Goal: Transaction & Acquisition: Purchase product/service

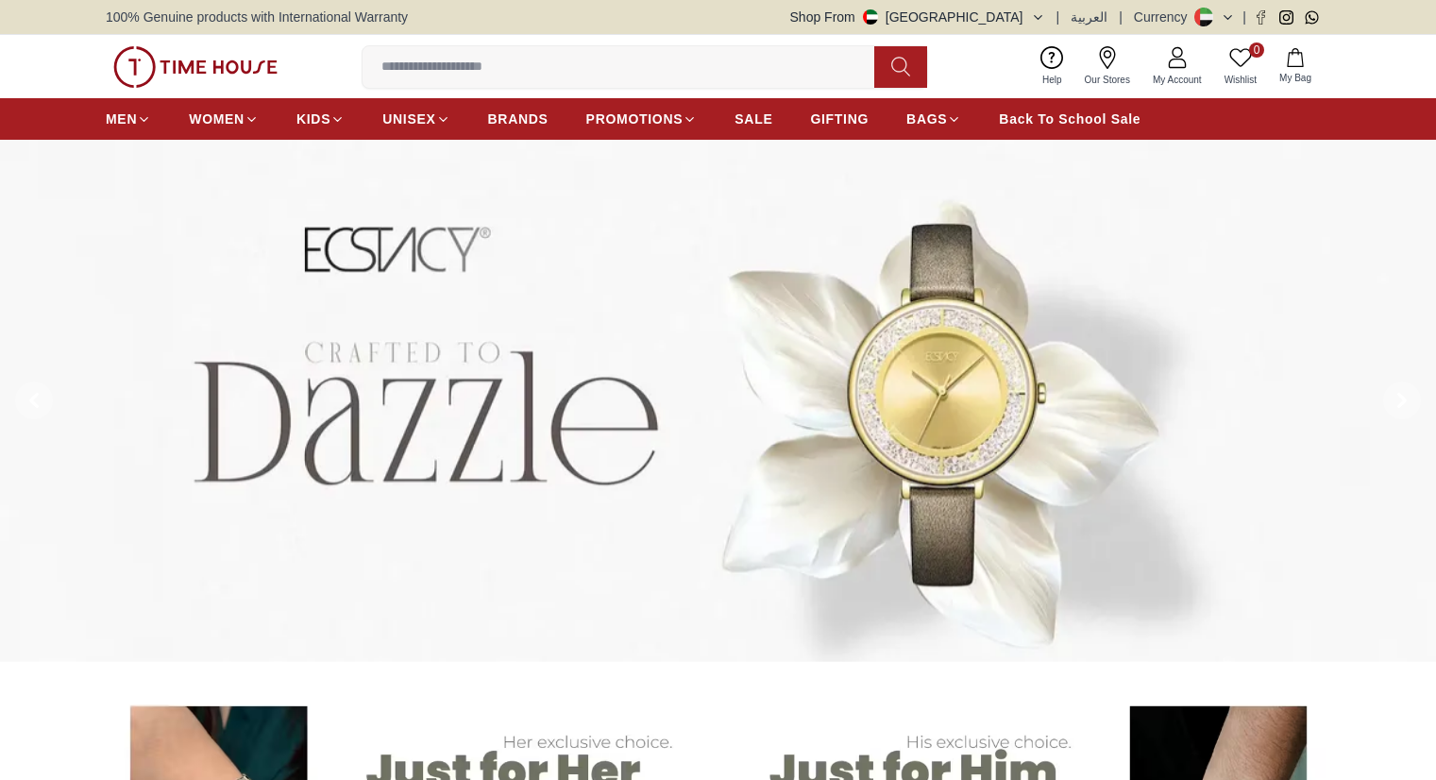
click at [417, 68] on input at bounding box center [626, 67] width 527 height 38
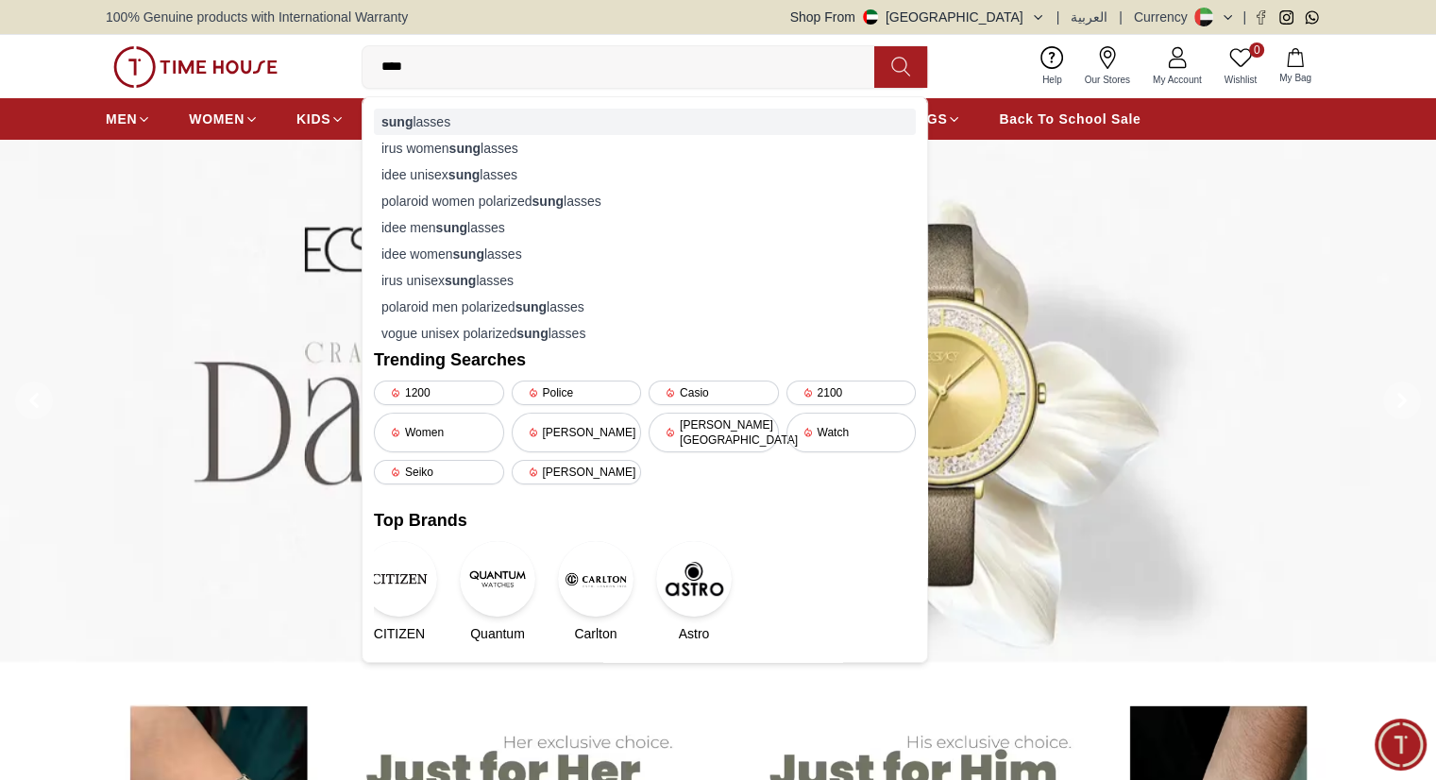
type input "****"
click at [426, 110] on div "sung lasses" at bounding box center [645, 122] width 542 height 26
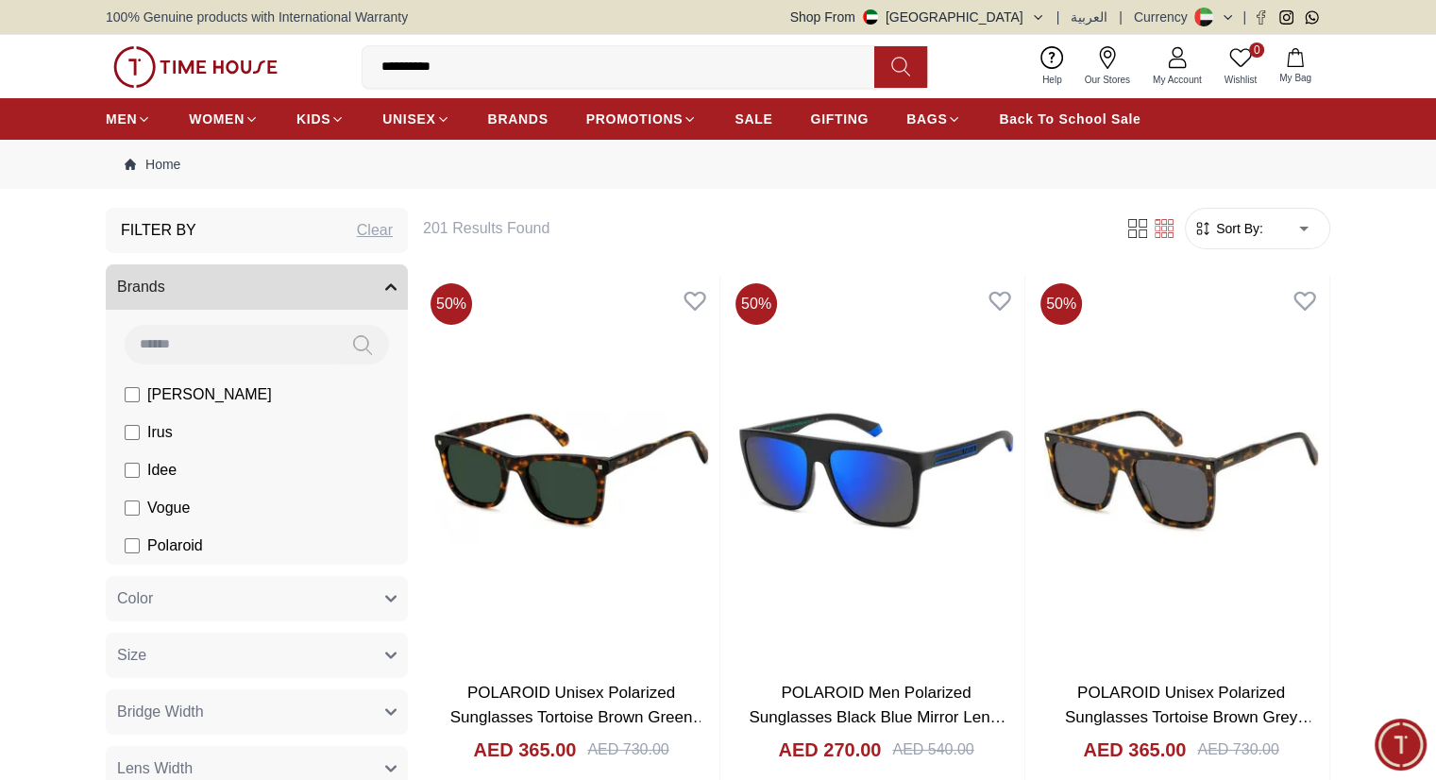
click at [142, 404] on label "[PERSON_NAME]" at bounding box center [198, 394] width 147 height 23
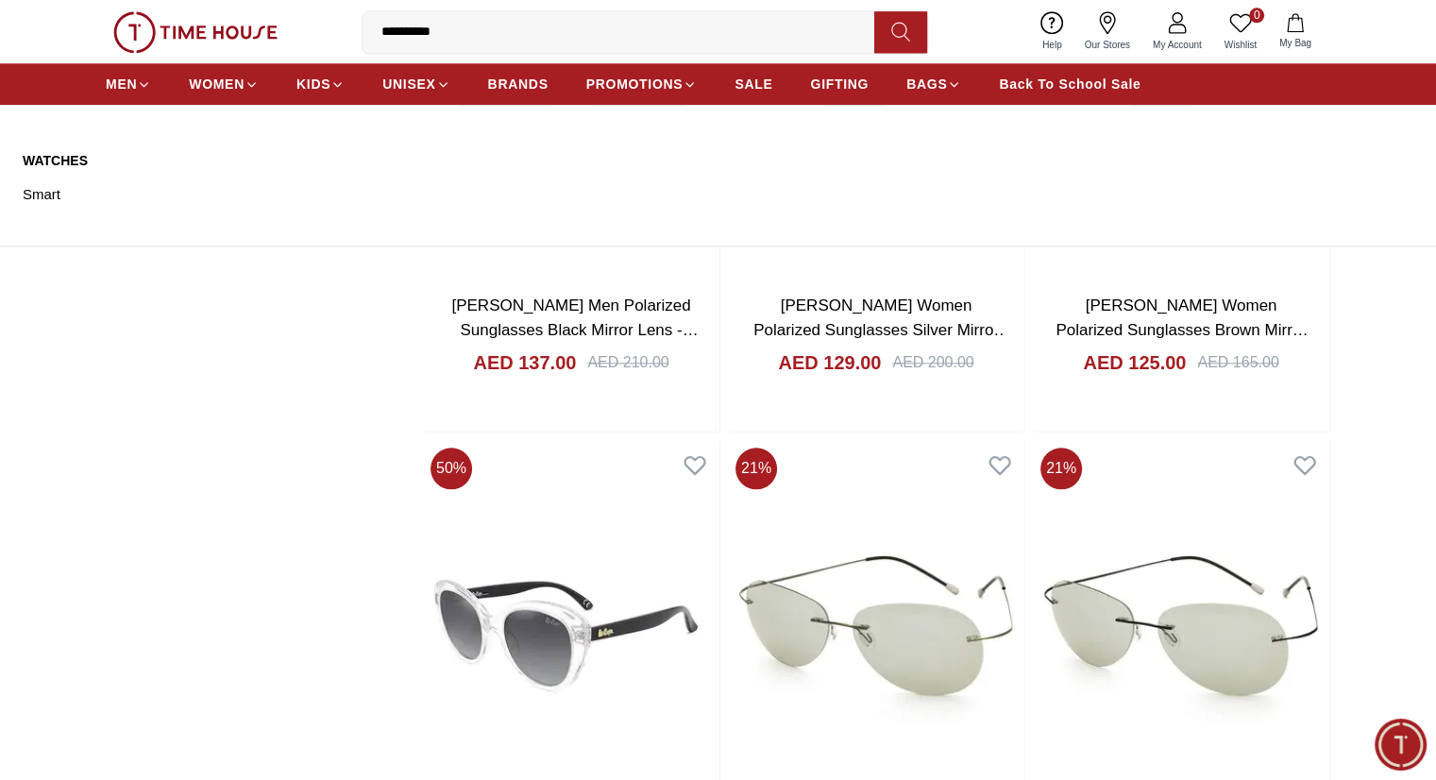
scroll to position [2127, 0]
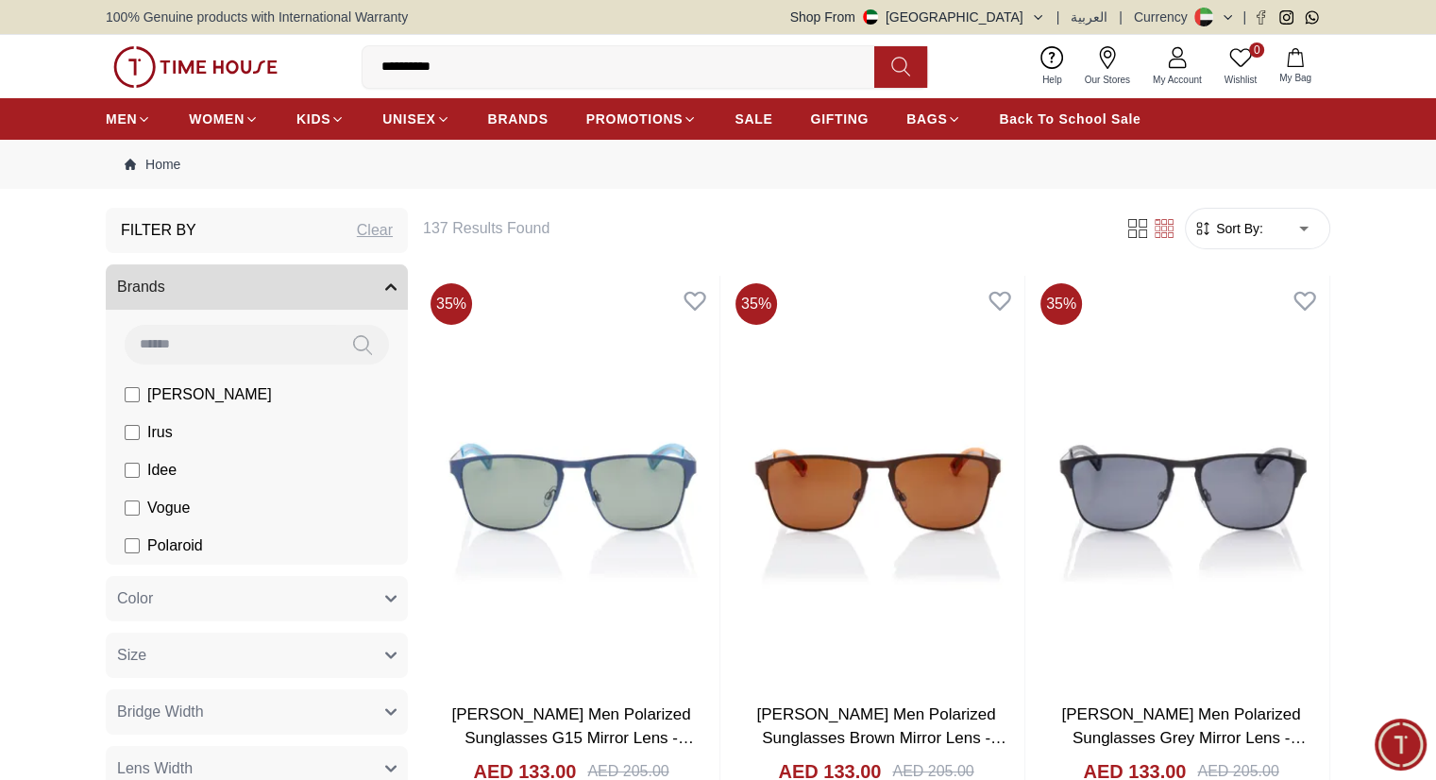
click at [476, 50] on input "**********" at bounding box center [626, 67] width 527 height 38
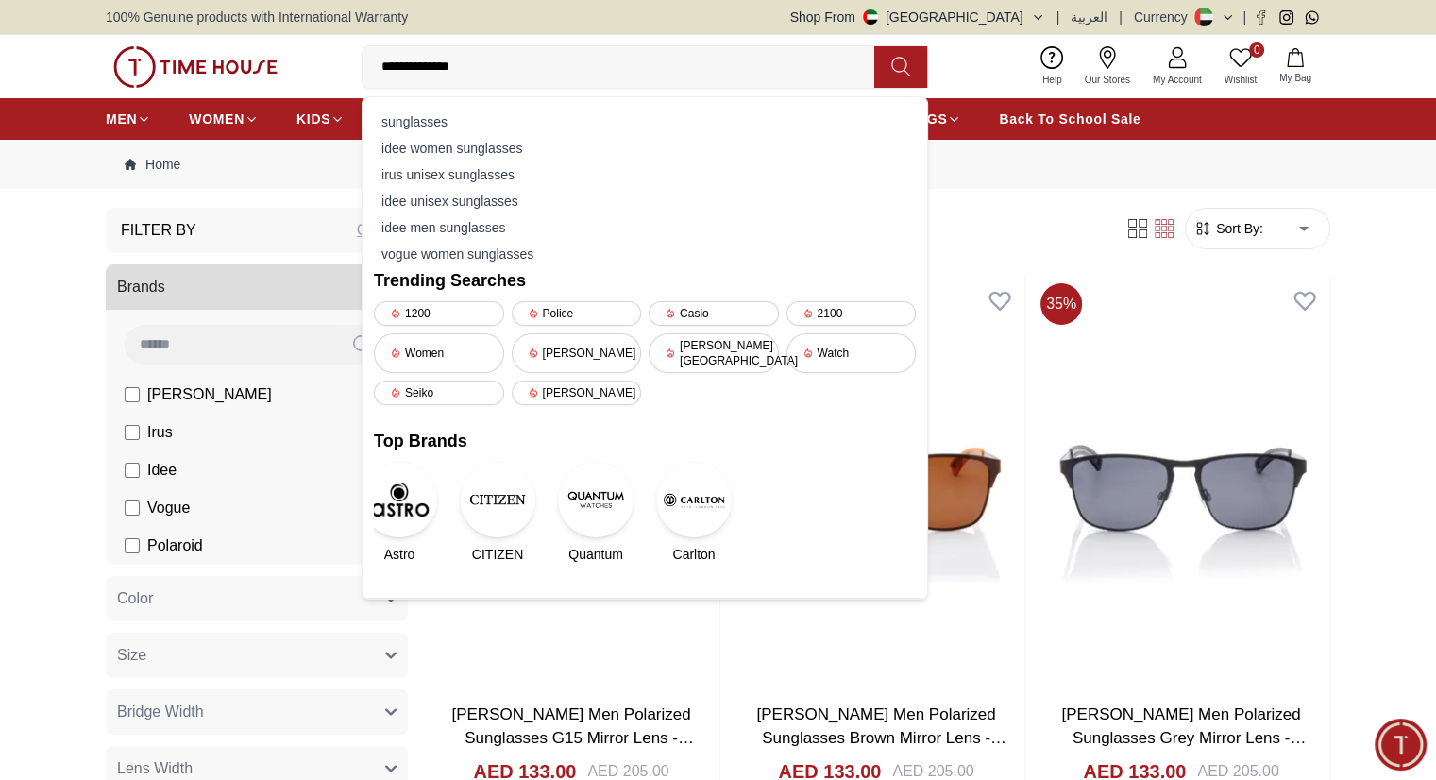
type input "**********"
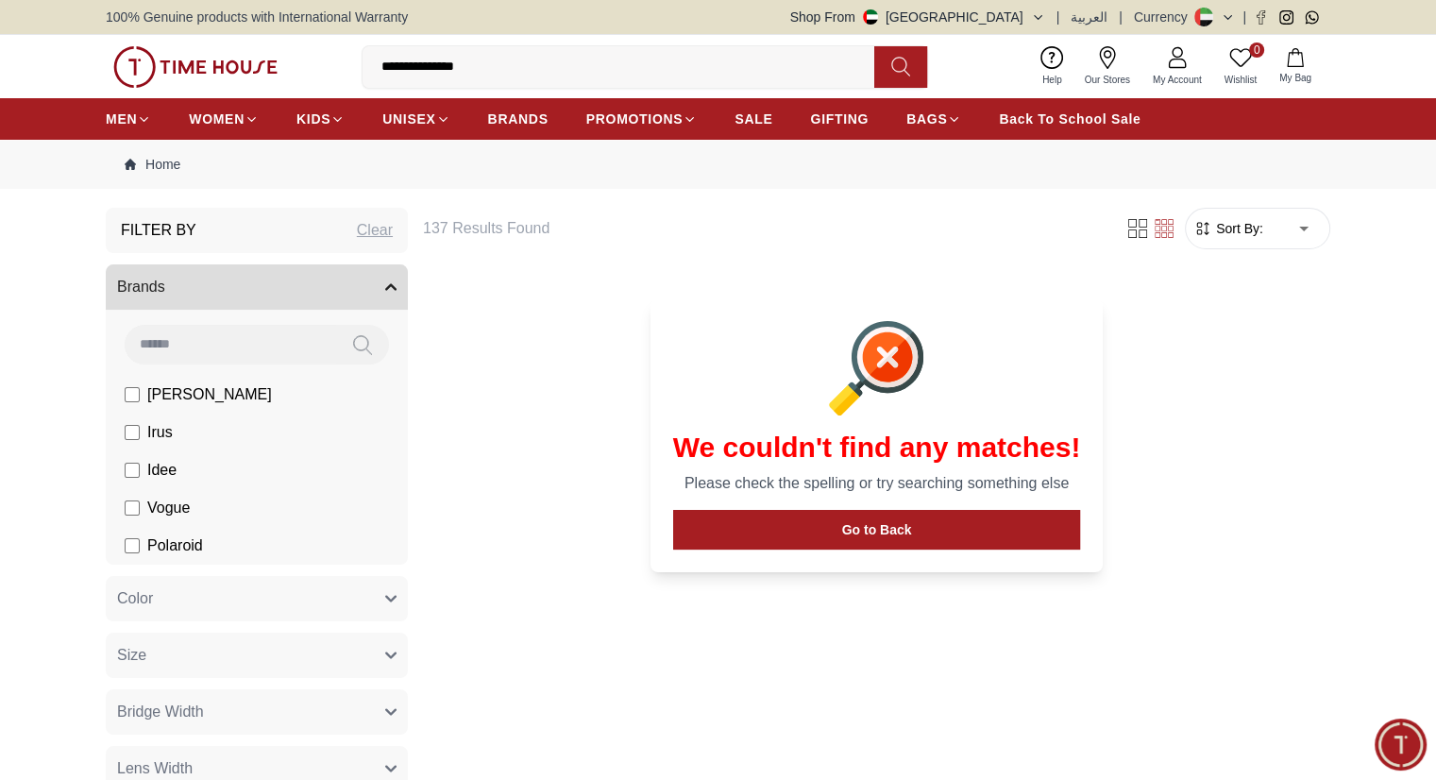
scroll to position [2, 0]
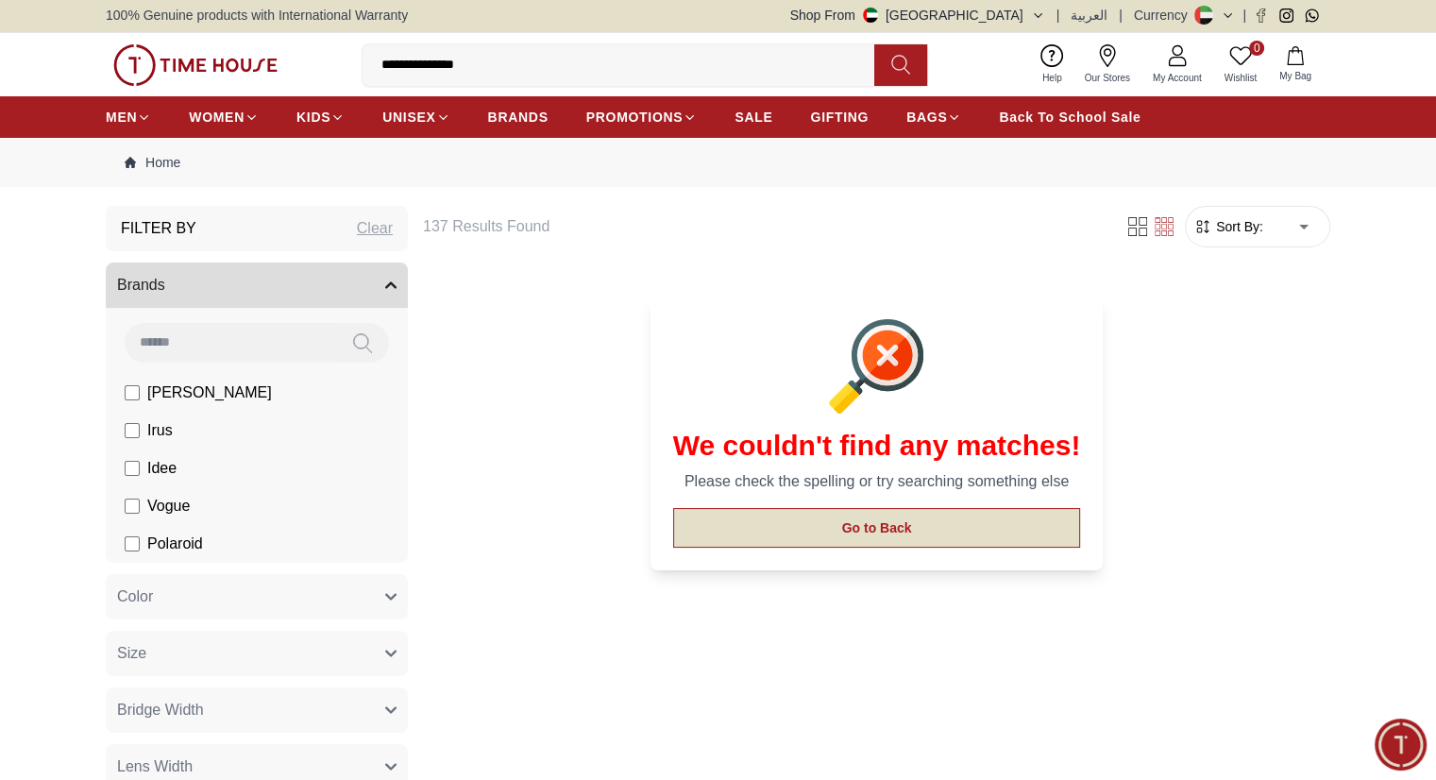
click at [848, 519] on button "Go to Back" at bounding box center [877, 528] width 408 height 40
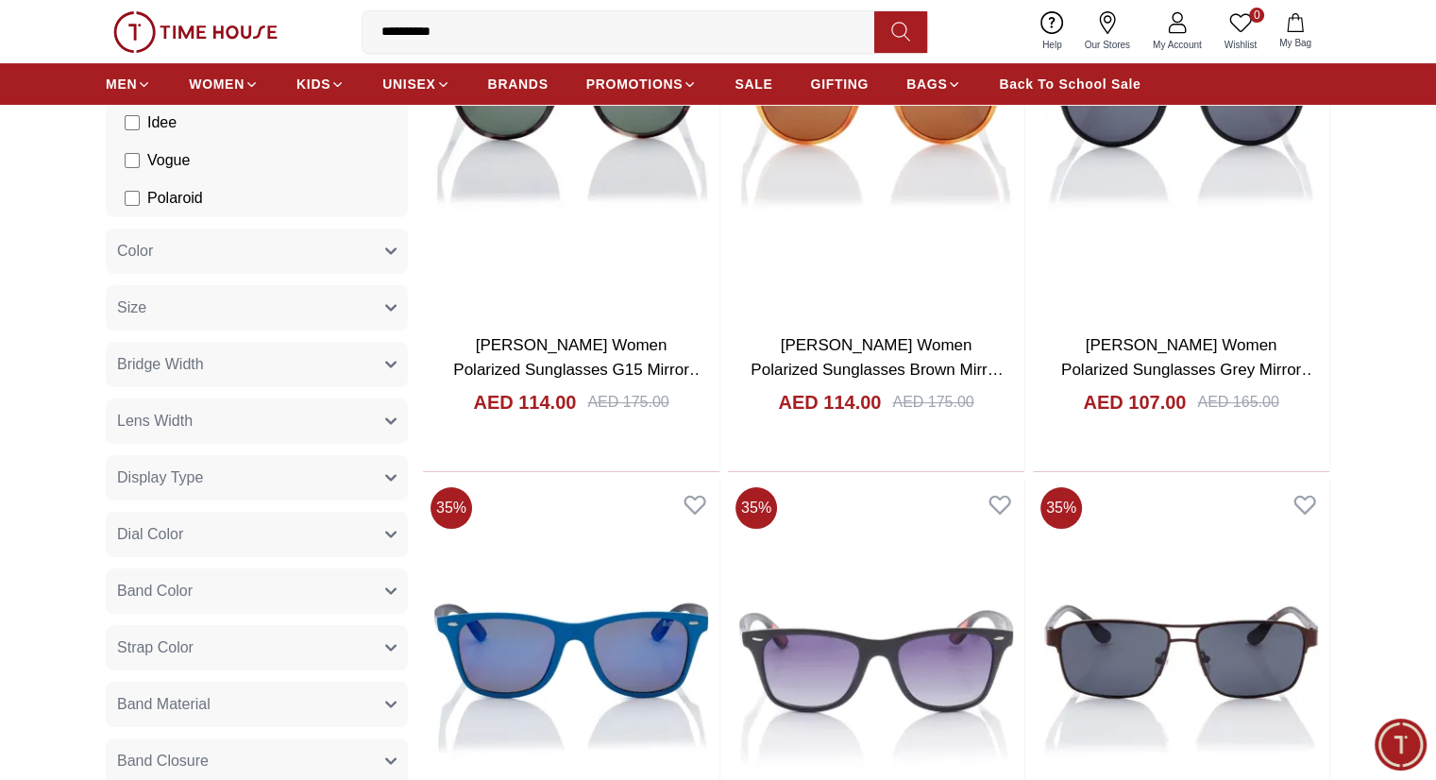
scroll to position [347, 0]
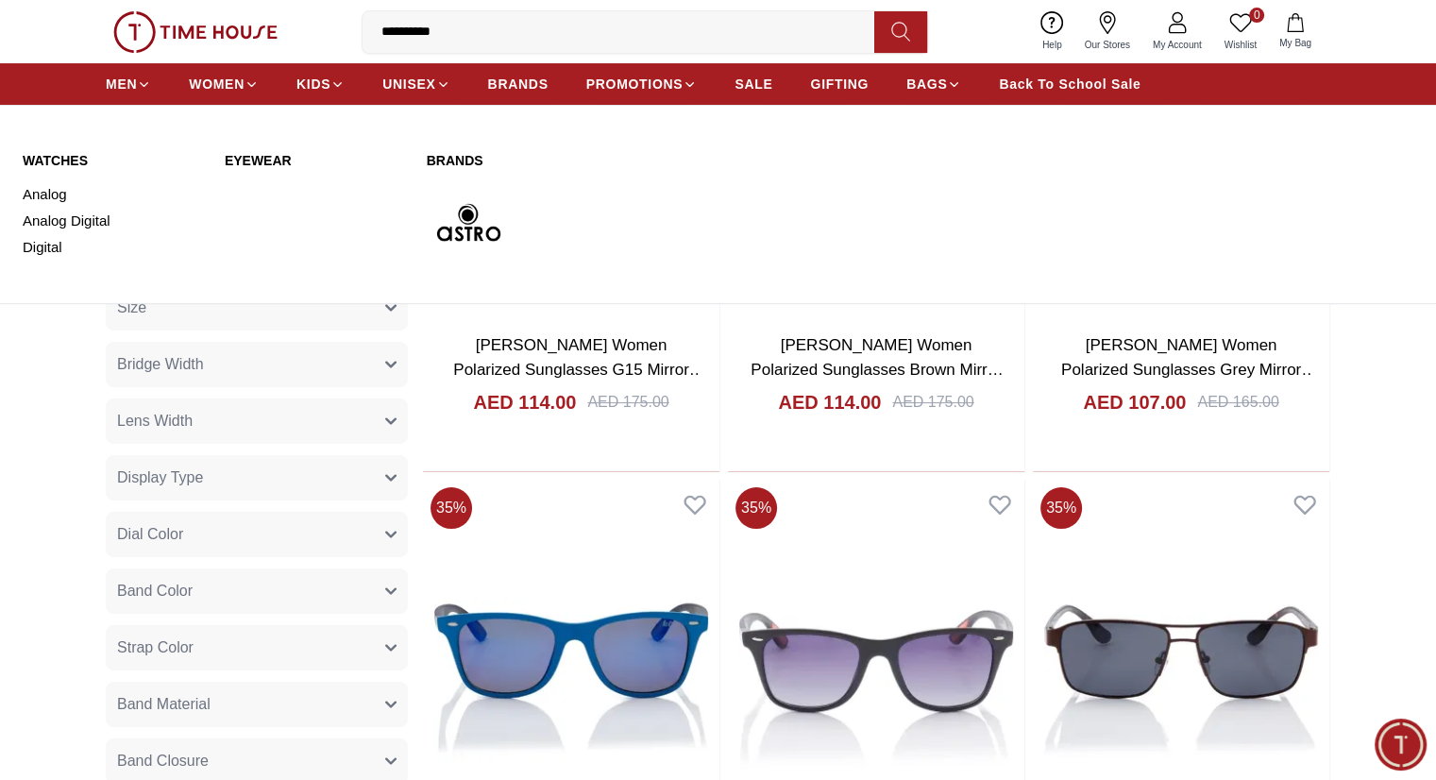
click at [245, 157] on link "Eyewear" at bounding box center [314, 160] width 179 height 19
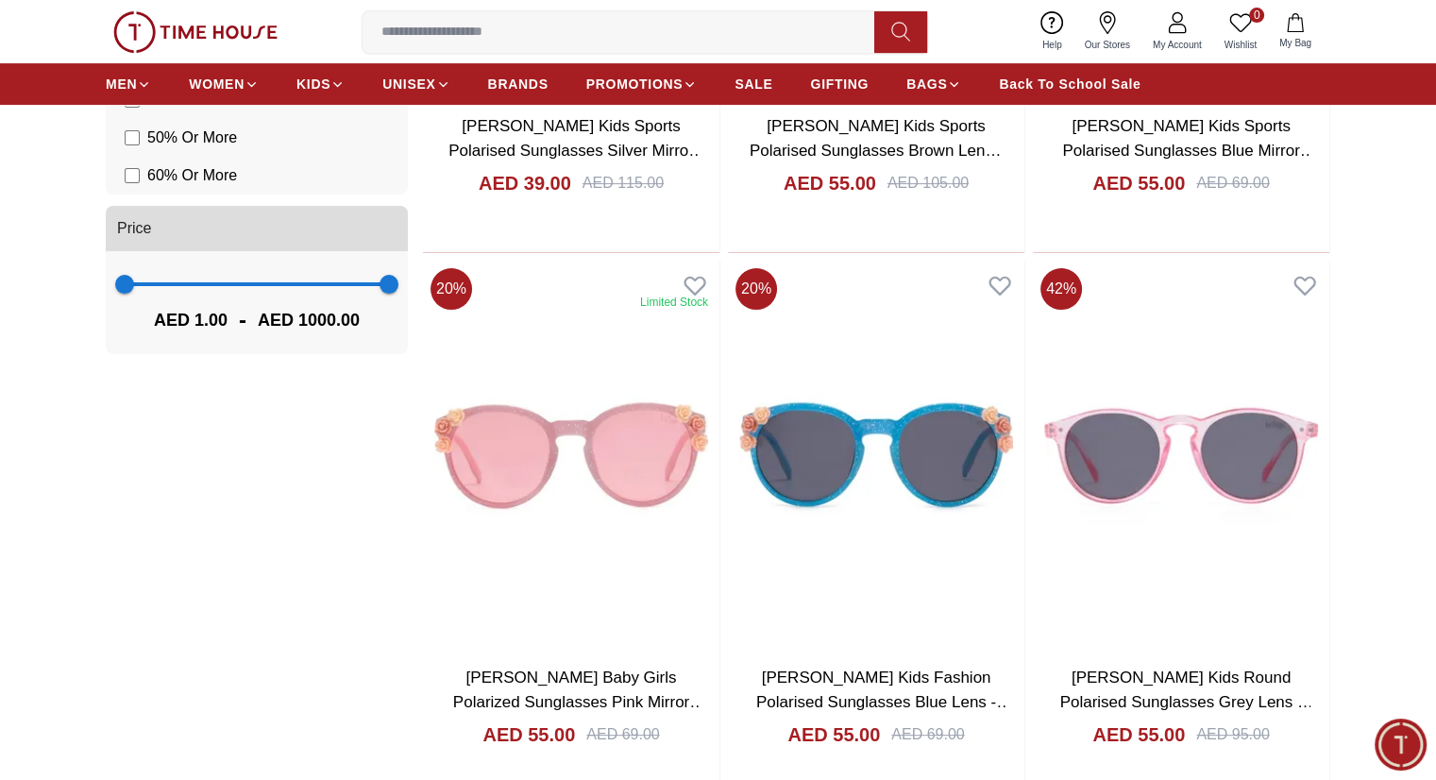
scroll to position [597, 0]
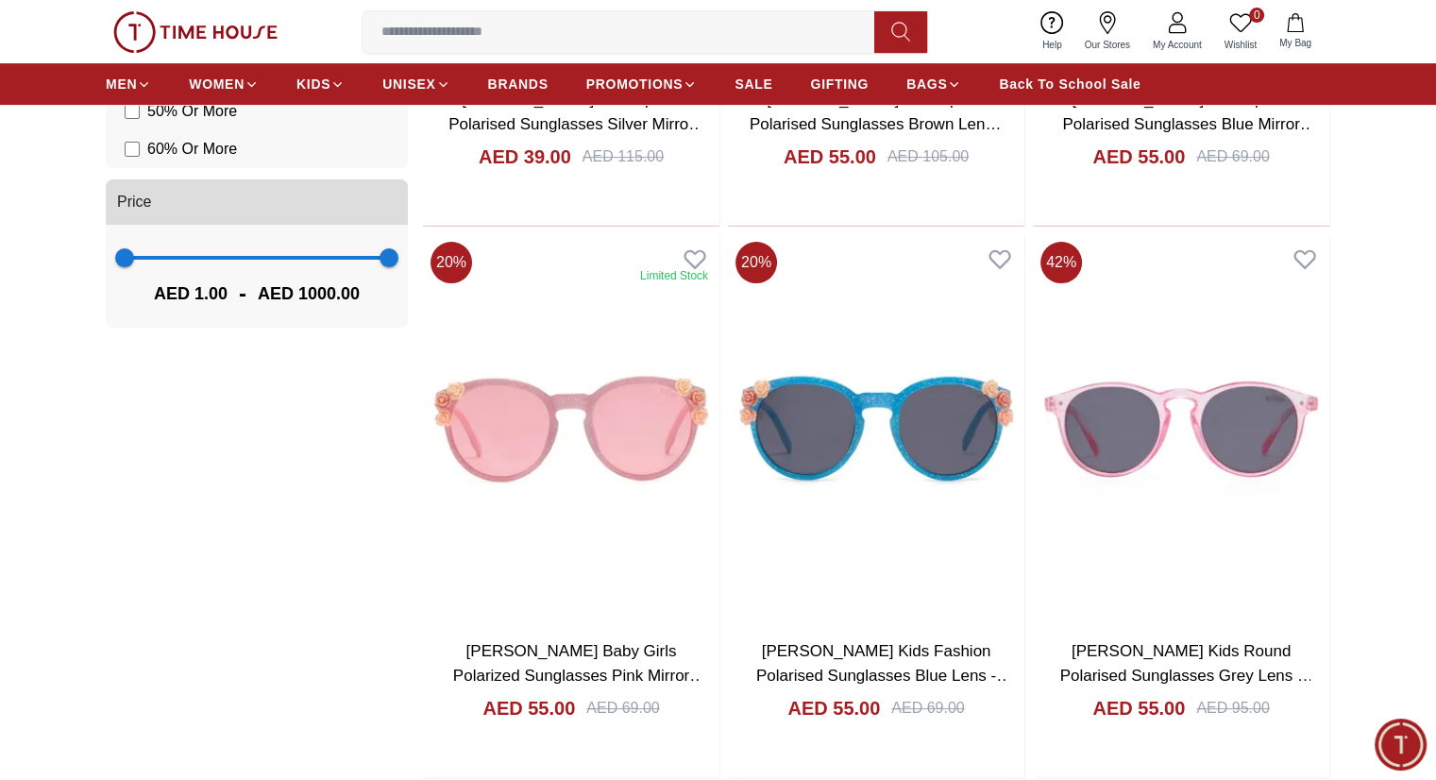
click at [1375, 501] on section "Filter By Clear Brands [PERSON_NAME] Gender Kids Discount 10 % Or More 20 % Or …" at bounding box center [718, 472] width 1436 height 1715
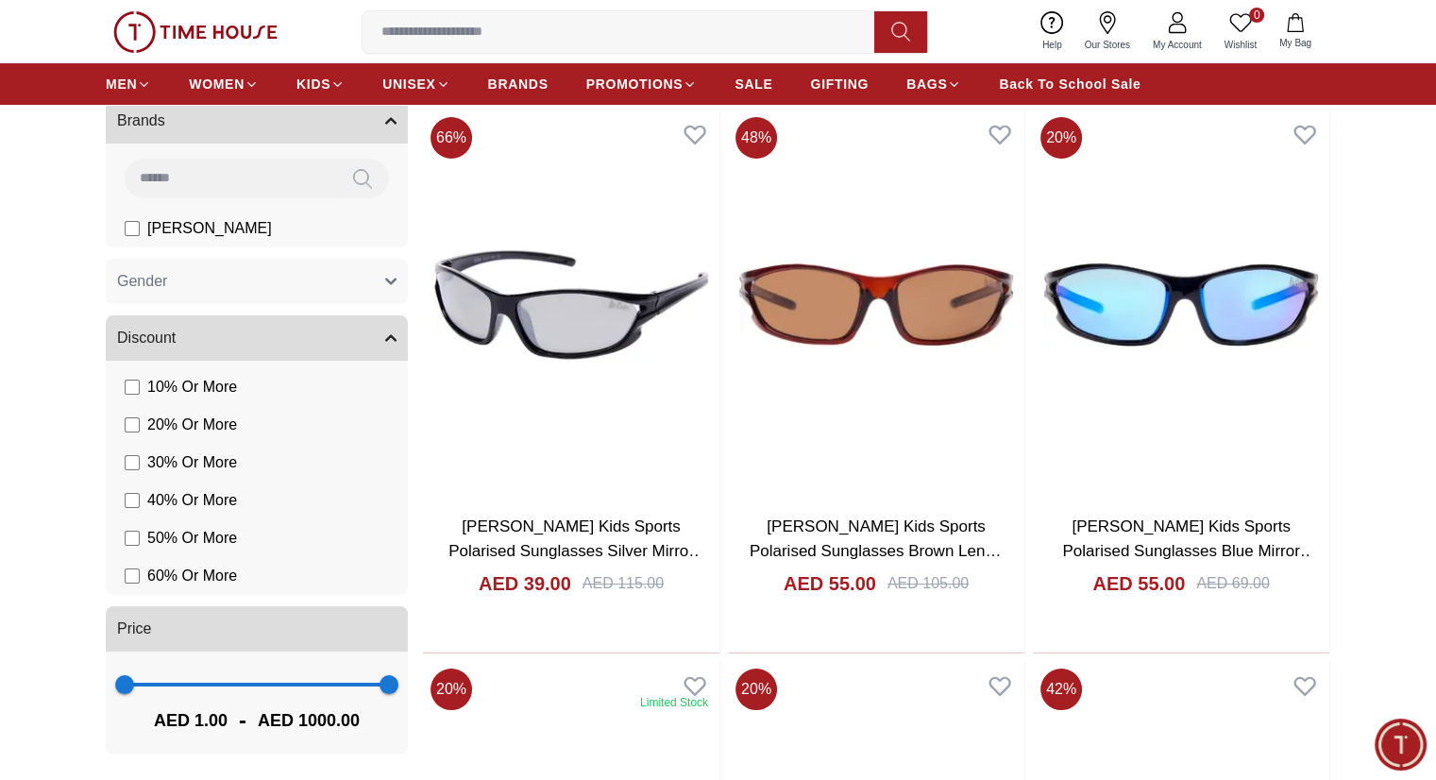
scroll to position [0, 0]
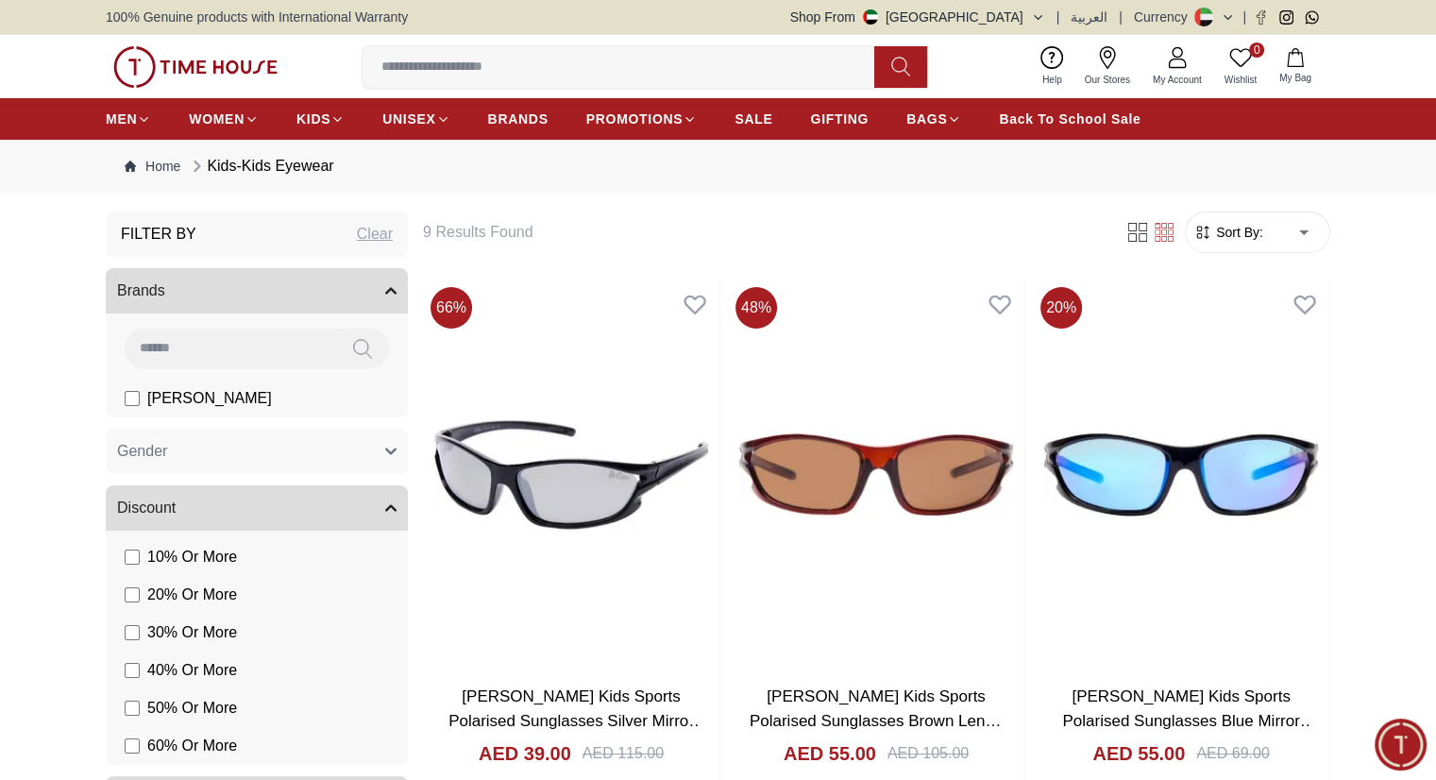
click at [442, 60] on input at bounding box center [626, 67] width 527 height 38
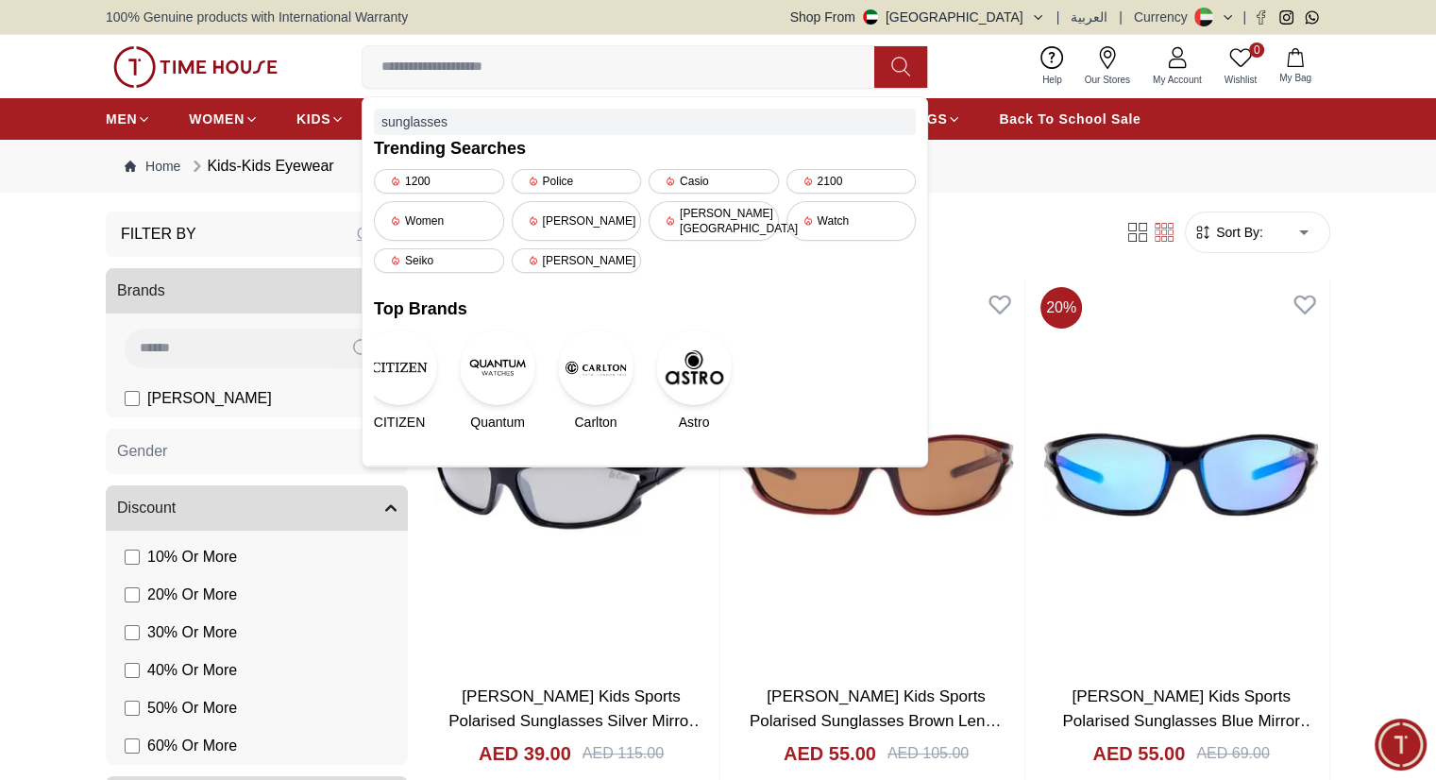
click at [421, 113] on div "sunglasses" at bounding box center [645, 122] width 542 height 26
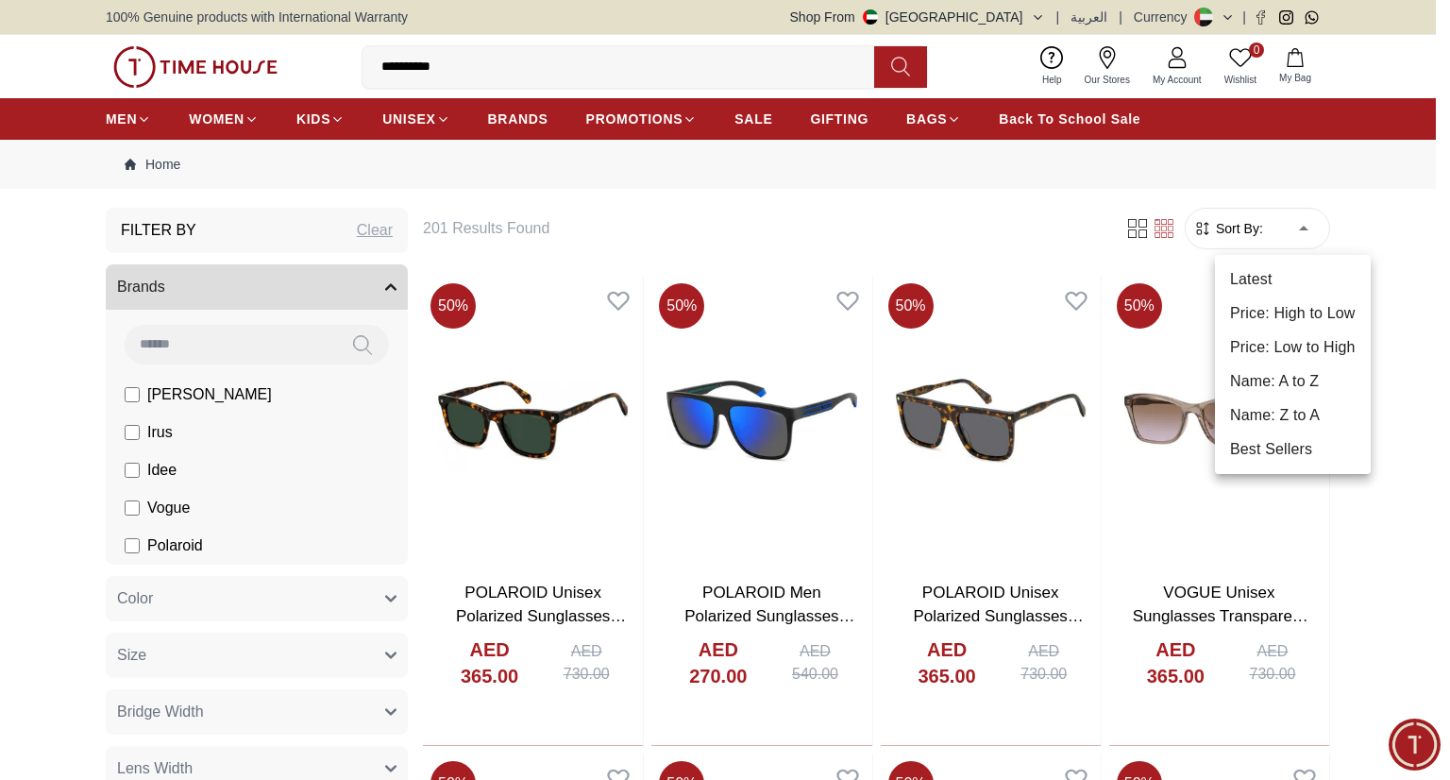
click at [1294, 339] on li "Price: Low to High" at bounding box center [1293, 348] width 156 height 34
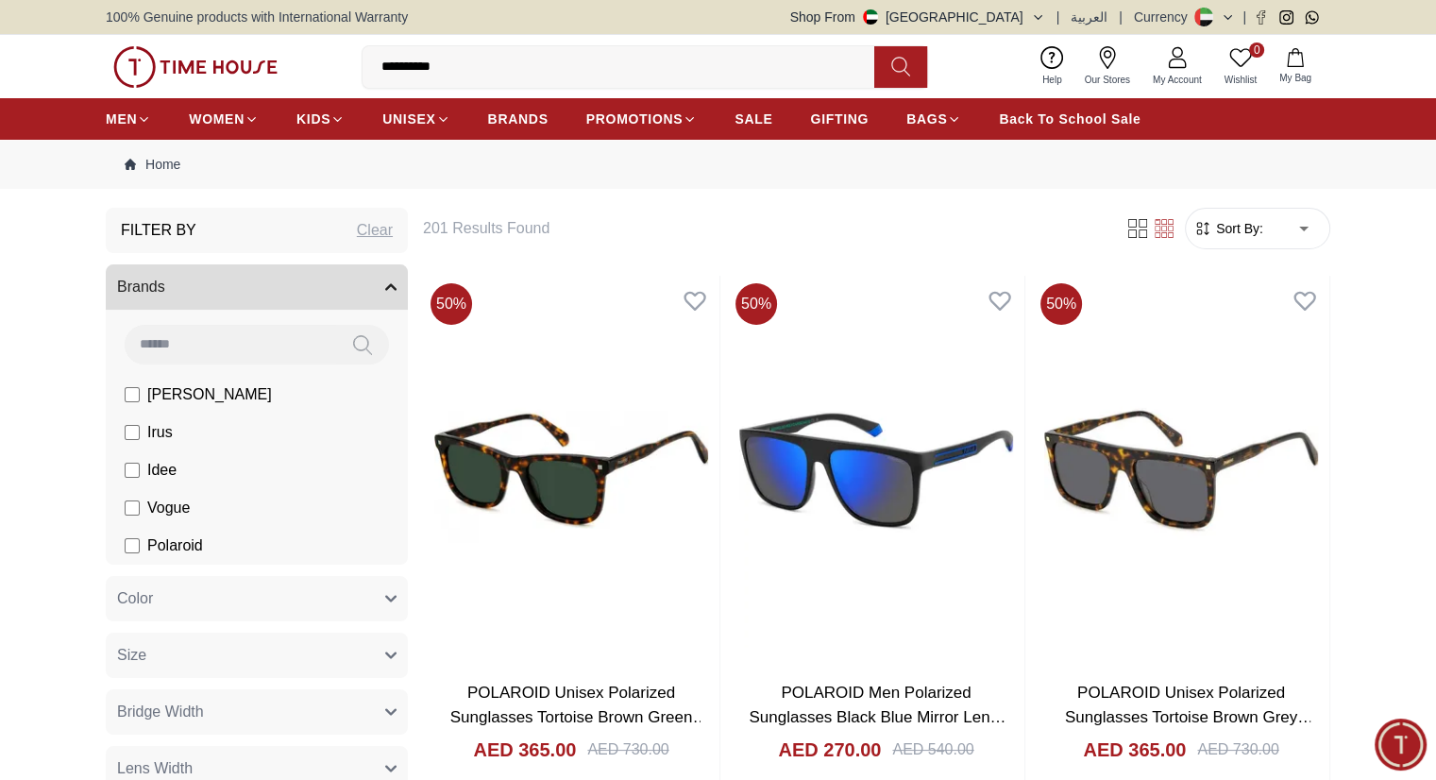
type input "*"
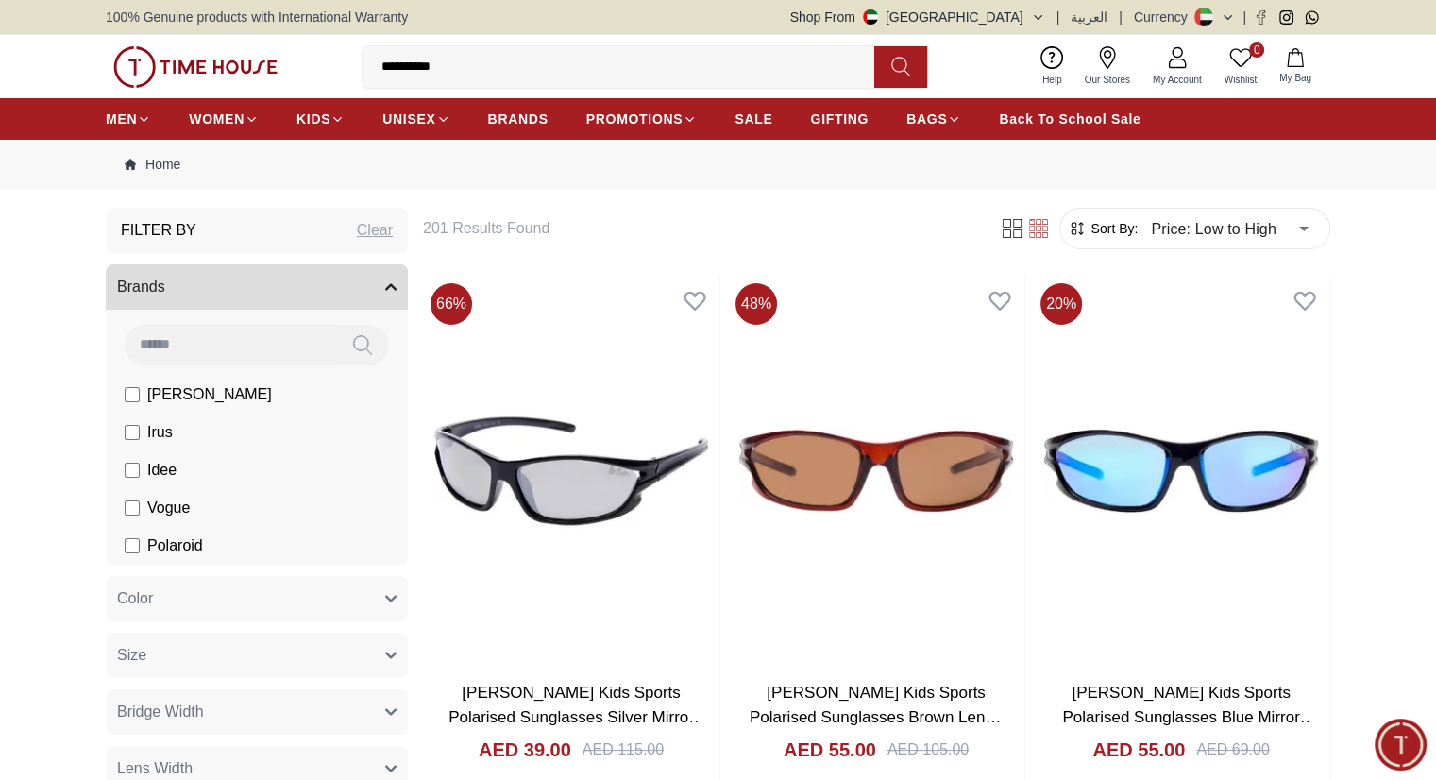
click at [204, 392] on span "[PERSON_NAME]" at bounding box center [209, 394] width 125 height 23
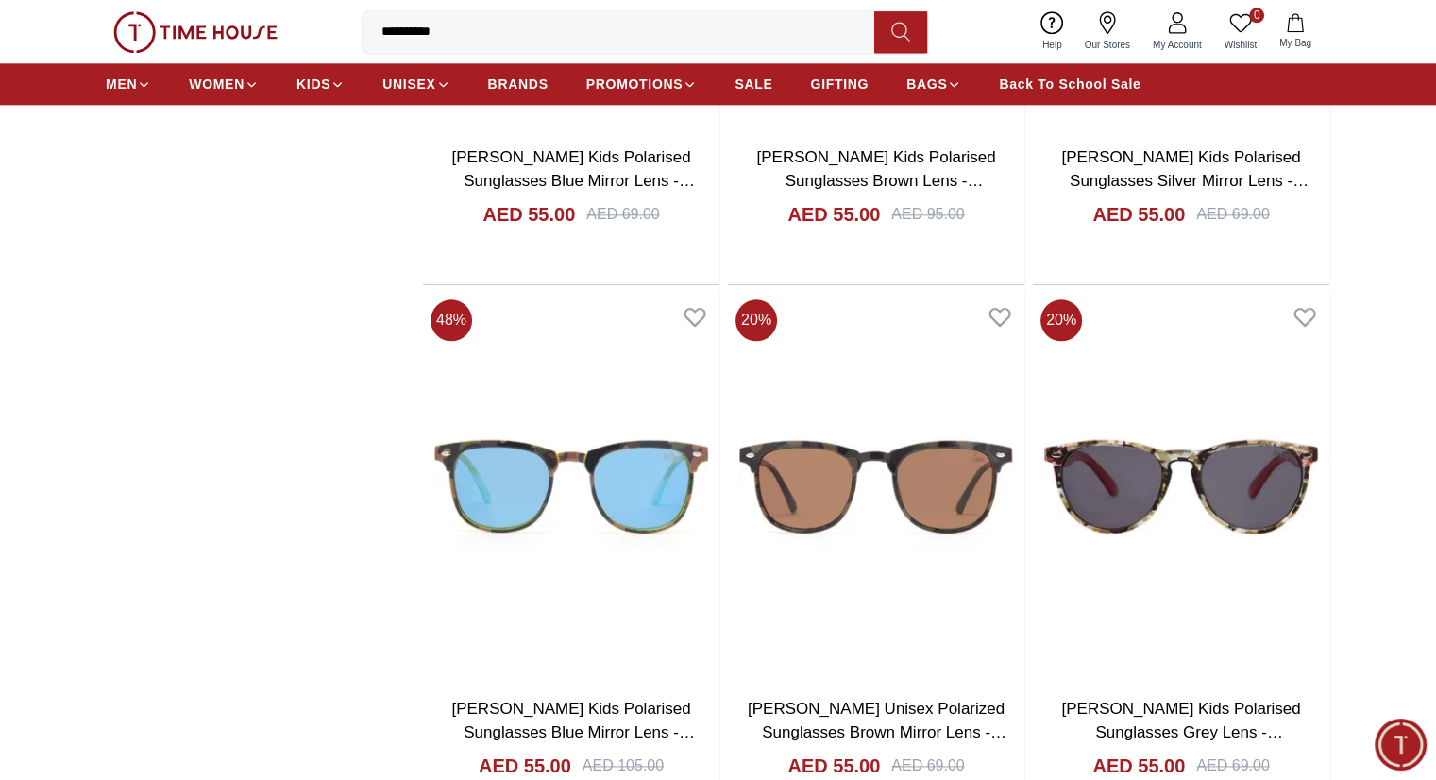
scroll to position [2349, 0]
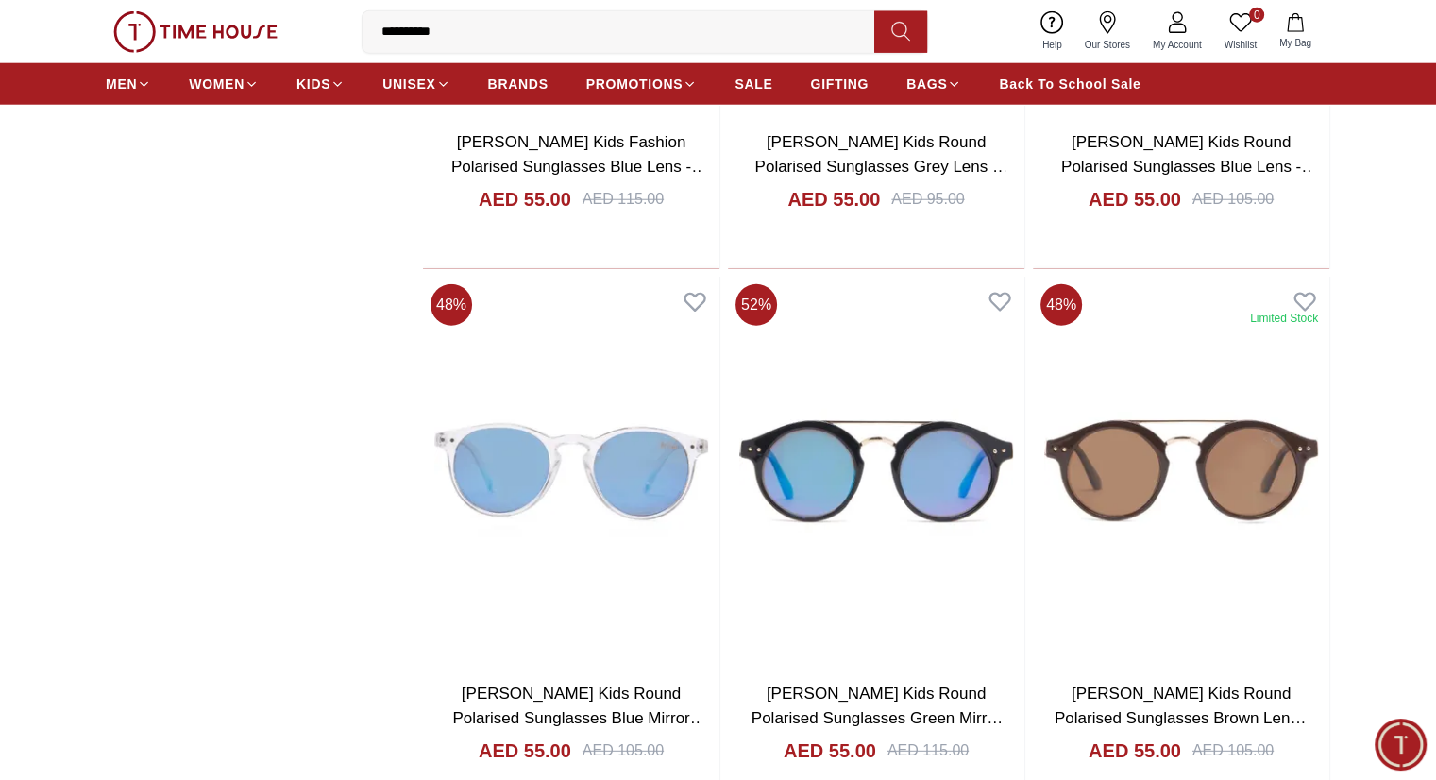
scroll to position [4965, 0]
